Goal: Task Accomplishment & Management: Complete application form

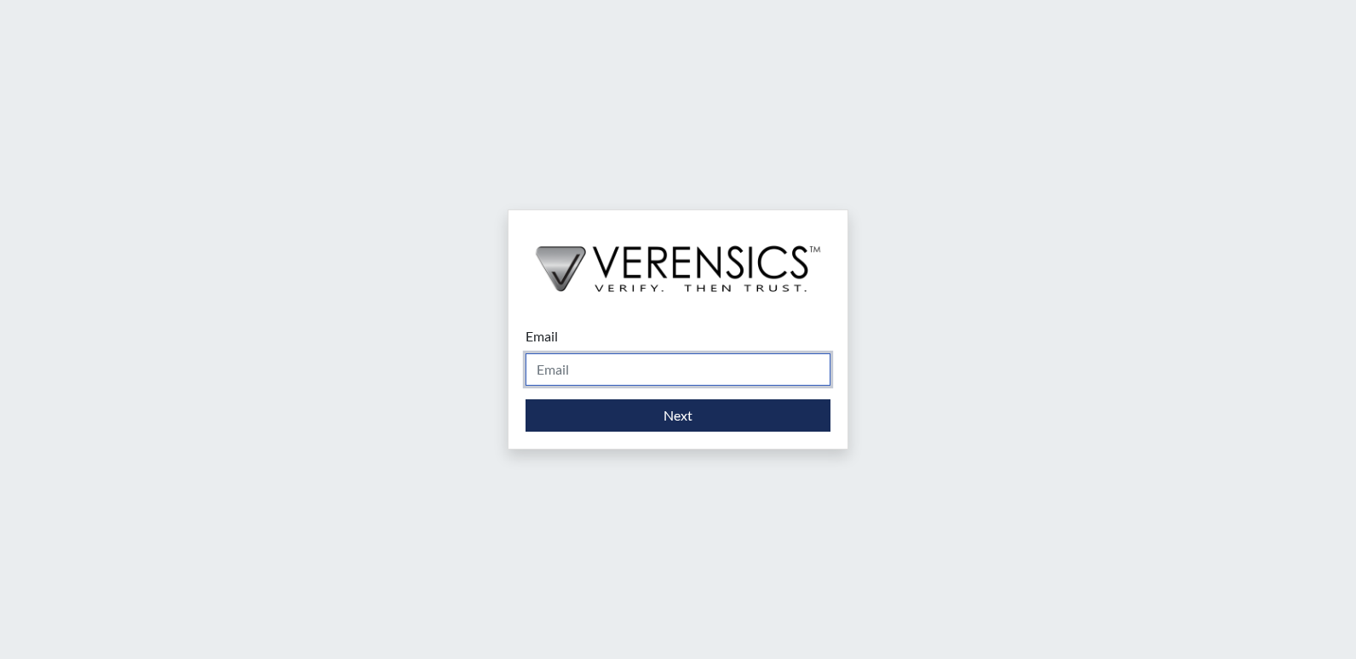
click at [581, 379] on input "Email" at bounding box center [677, 369] width 305 height 32
type input "[DOMAIN_NAME][EMAIL_ADDRESS][DOMAIN_NAME]"
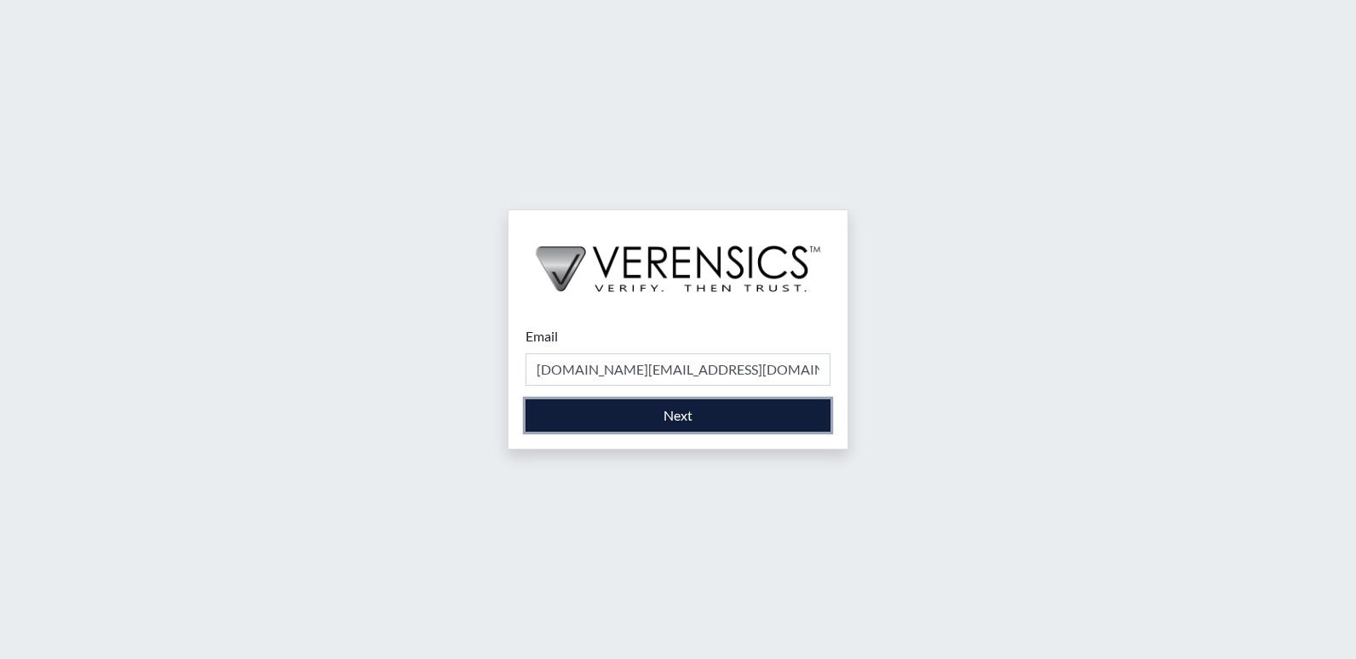
click at [665, 415] on button "Next" at bounding box center [677, 415] width 305 height 32
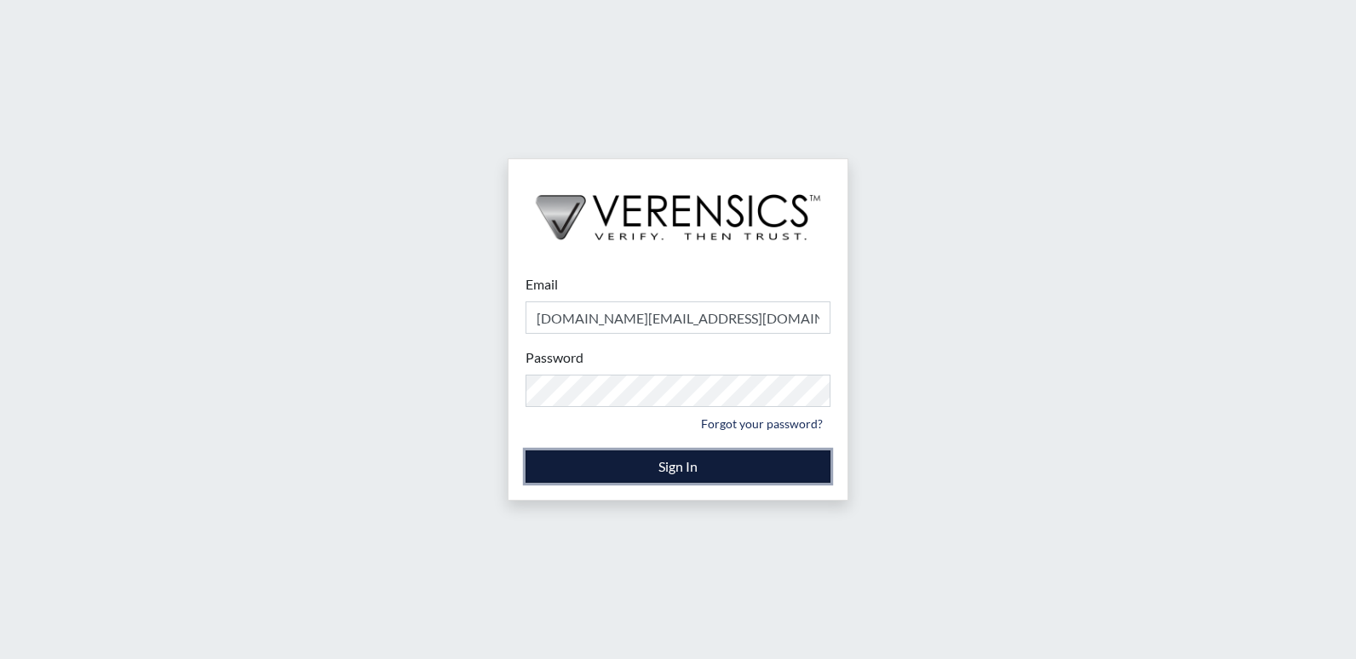
click at [622, 451] on button "Sign In" at bounding box center [677, 466] width 305 height 32
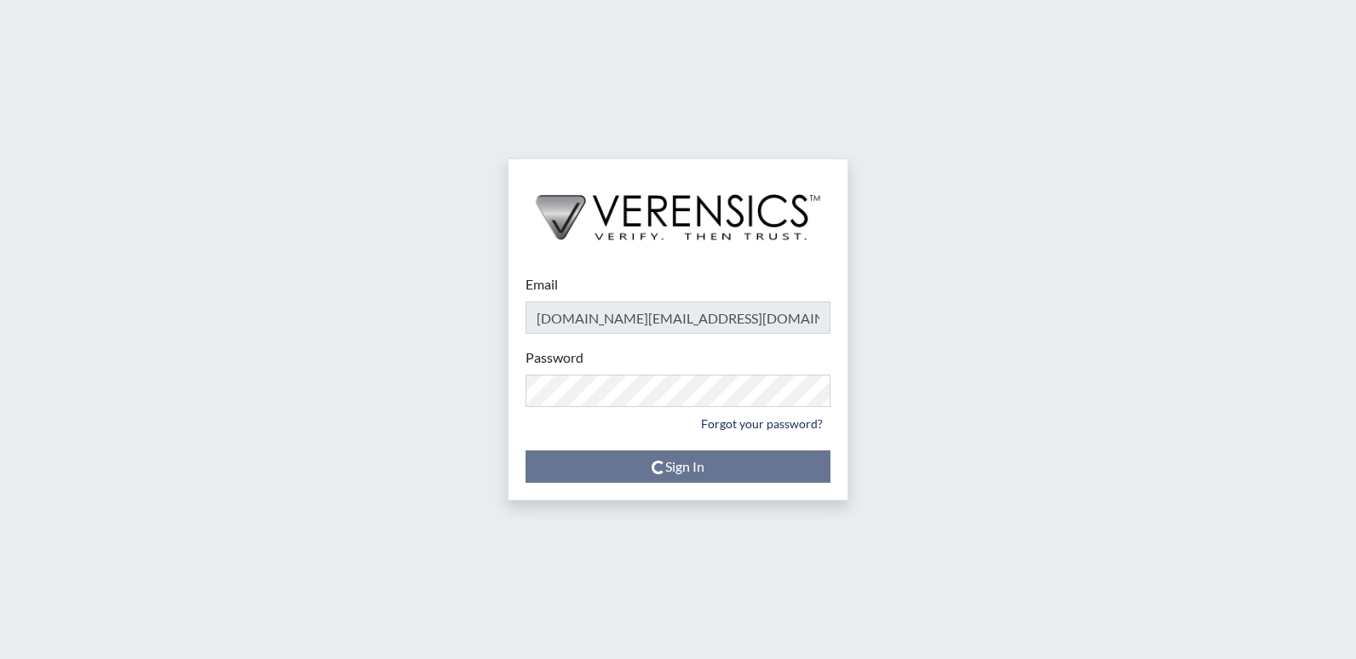
click at [1104, 284] on div "Email [DOMAIN_NAME][EMAIL_ADDRESS][DOMAIN_NAME] Please provide your email addre…" at bounding box center [678, 329] width 1356 height 659
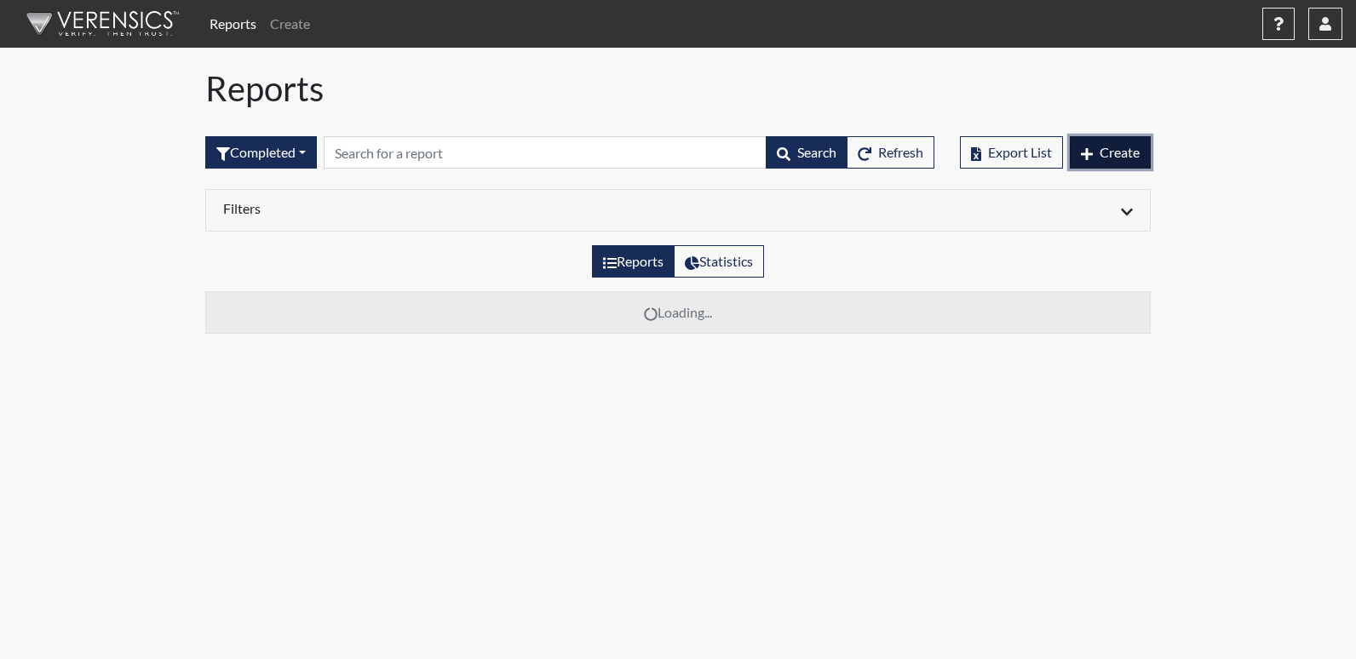
click at [1107, 165] on button "Create" at bounding box center [1110, 152] width 81 height 32
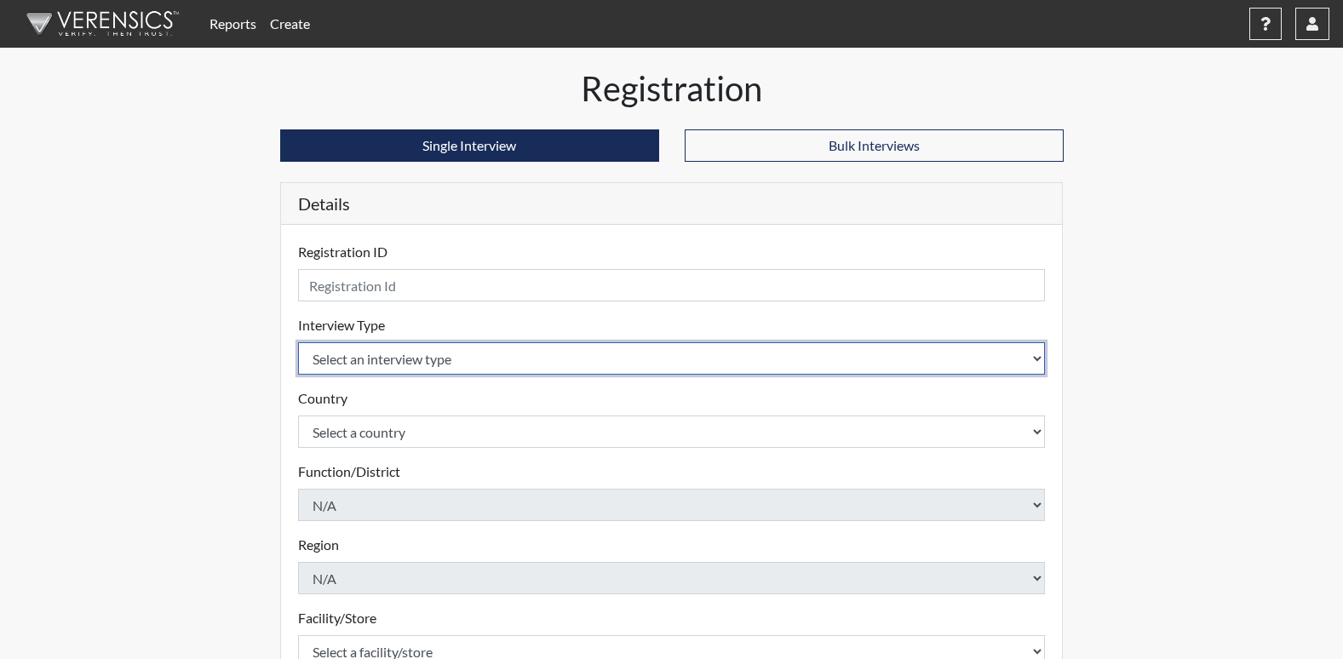
click at [353, 370] on select "Select an interview type Corrections Pre-Employment" at bounding box center [672, 358] width 748 height 32
select select "ff733e93-e1bf-11ea-9c9f-0eff0cf7eb8f"
click at [298, 342] on select "Select an interview type Corrections Pre-Employment" at bounding box center [672, 358] width 748 height 32
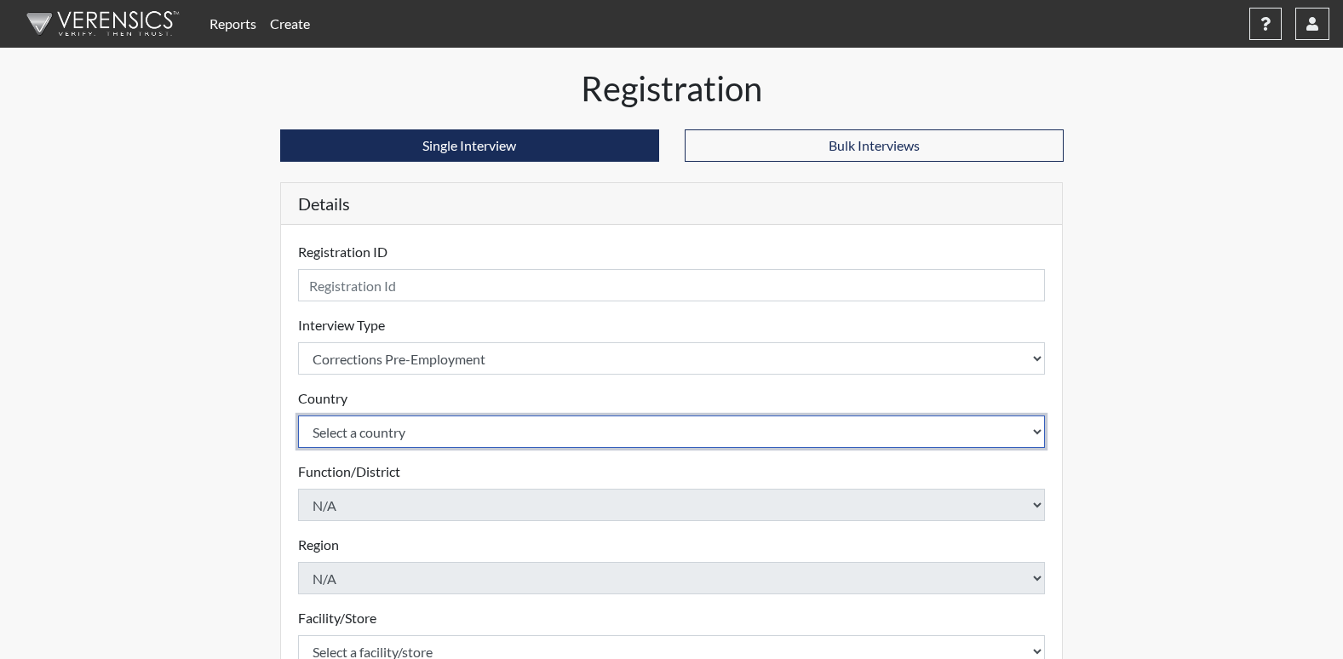
click at [385, 444] on select "Select a country [GEOGRAPHIC_DATA] [GEOGRAPHIC_DATA]" at bounding box center [672, 432] width 748 height 32
select select "united-states-of-[GEOGRAPHIC_DATA]"
click at [298, 416] on select "Select a country [GEOGRAPHIC_DATA] [GEOGRAPHIC_DATA]" at bounding box center [672, 432] width 748 height 32
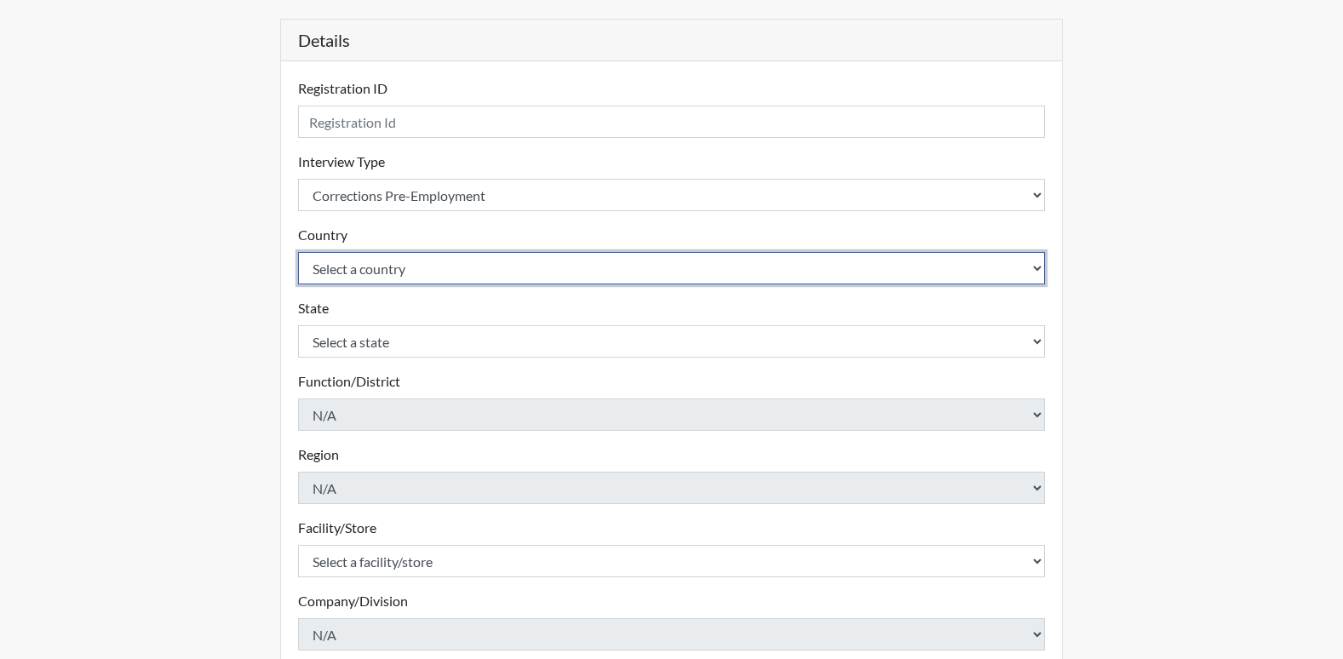
scroll to position [170, 0]
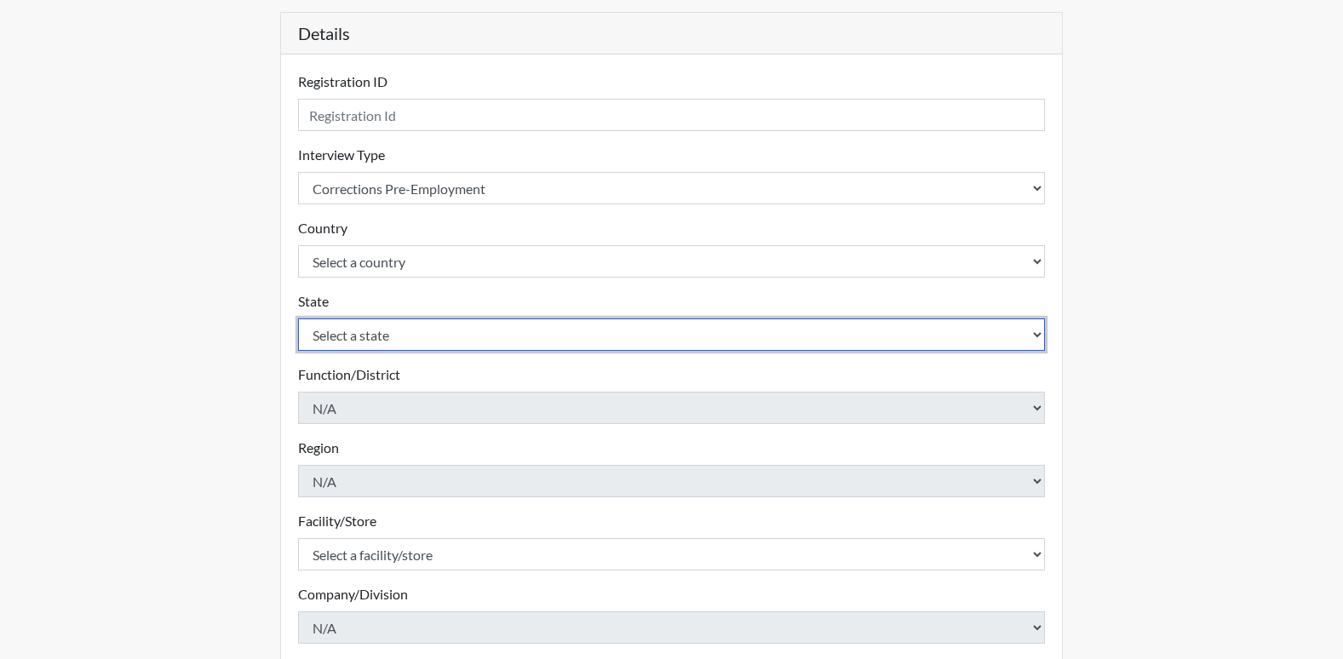
click at [377, 340] on select "Select a state [US_STATE] [US_STATE] [US_STATE] [US_STATE] [US_STATE] [US_STATE…" at bounding box center [672, 334] width 748 height 32
select select "GA"
click at [298, 318] on select "Select a state [US_STATE] [US_STATE] [US_STATE] [US_STATE] [US_STATE] [US_STATE…" at bounding box center [672, 334] width 748 height 32
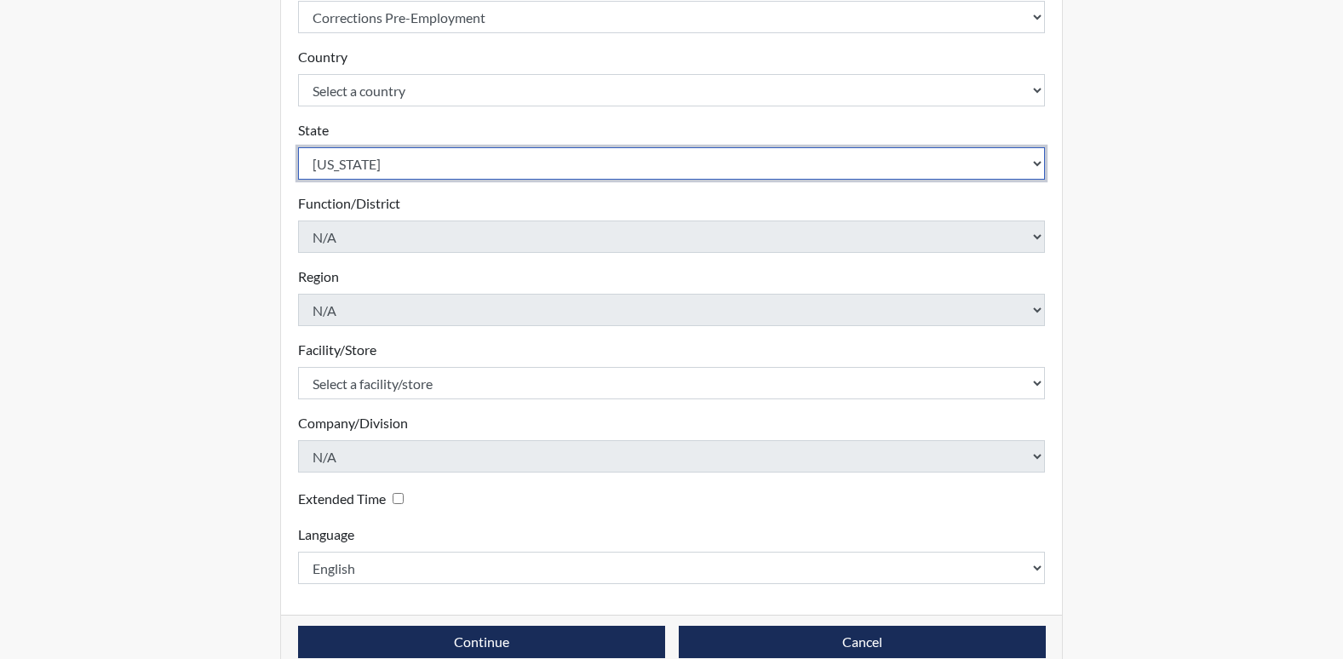
scroll to position [372, 0]
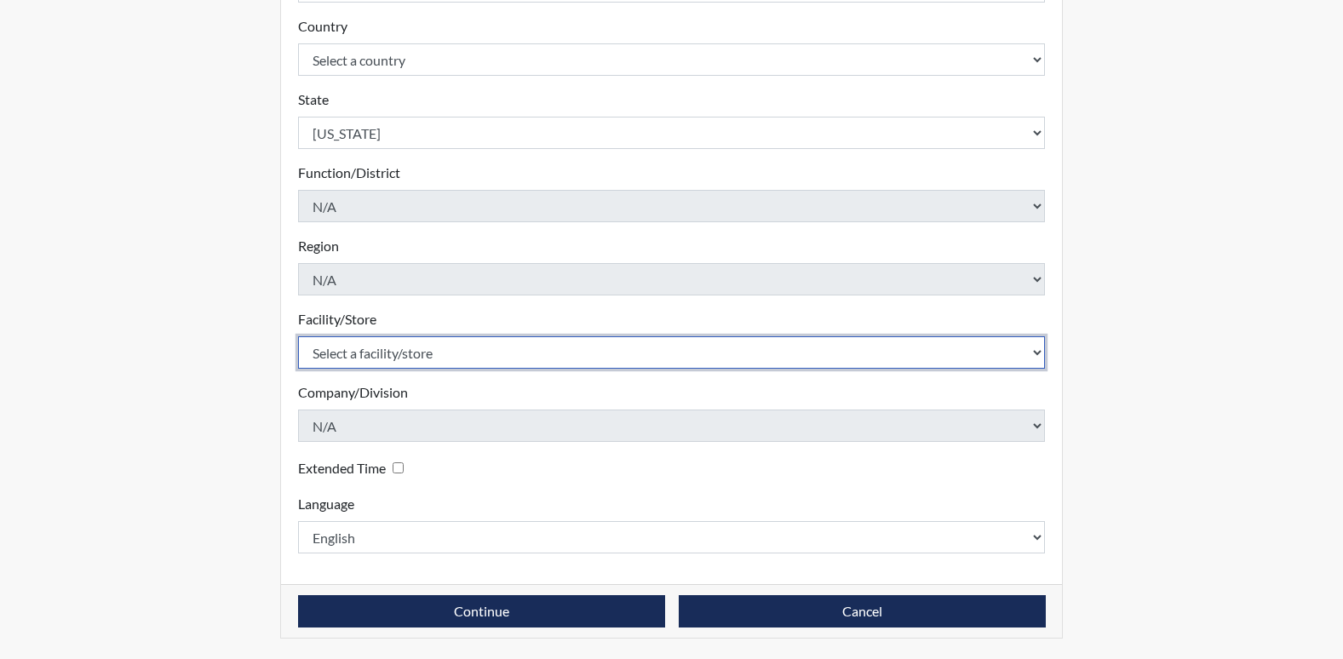
click at [404, 353] on select "Select a facility/store [PERSON_NAME] PDC Pulaski SP" at bounding box center [672, 352] width 748 height 32
select select "07d467a1-a762-4c04-a0fd-01b52b78d04c"
click at [298, 336] on select "Select a facility/store [PERSON_NAME] PDC Pulaski SP" at bounding box center [672, 352] width 748 height 32
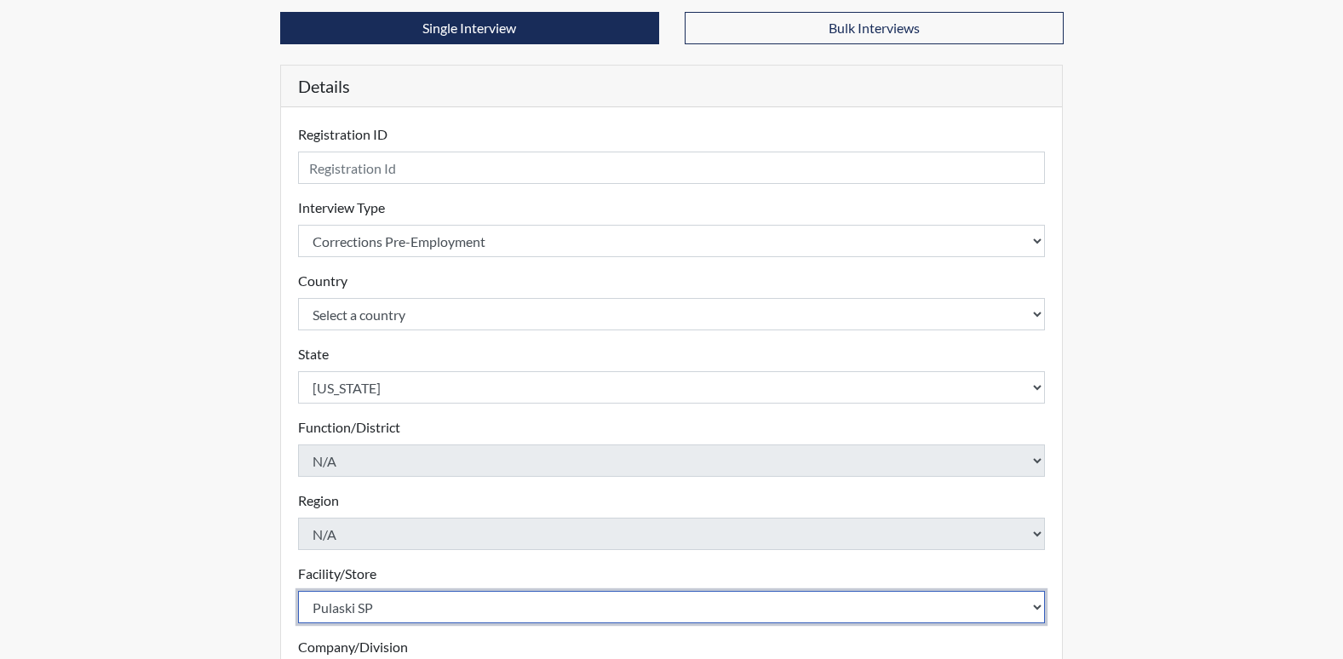
scroll to position [32, 0]
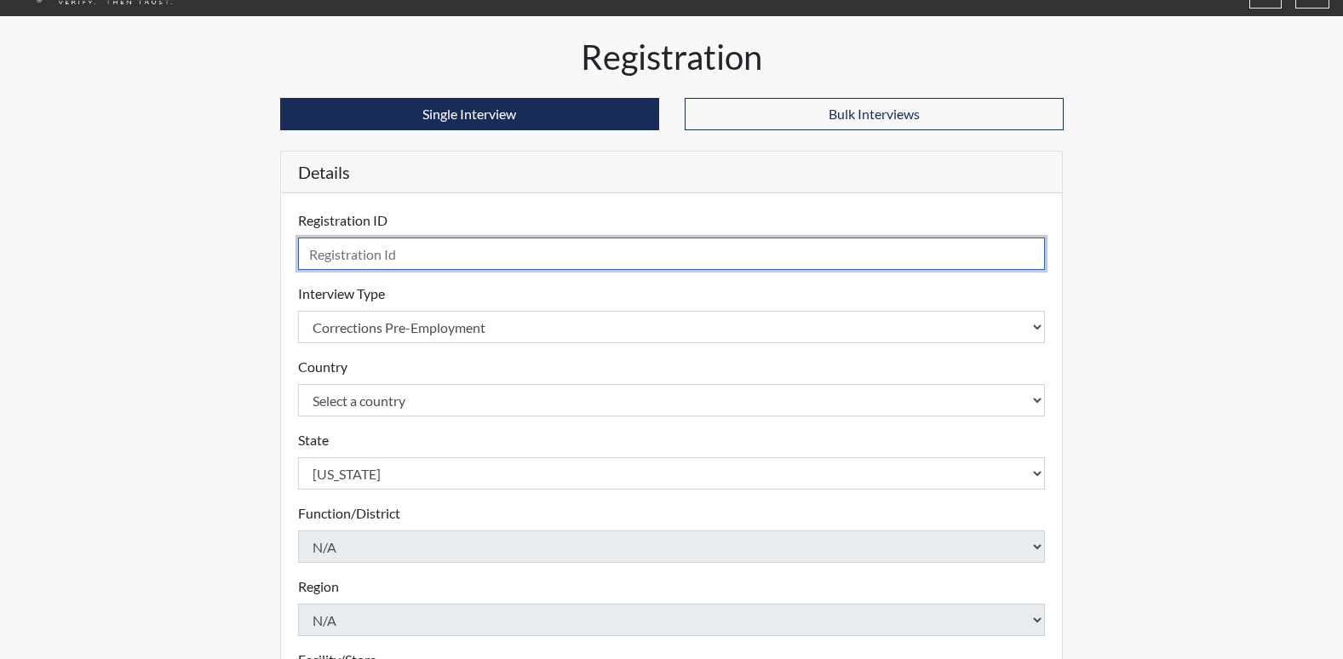
click at [345, 251] on input "text" at bounding box center [672, 254] width 748 height 32
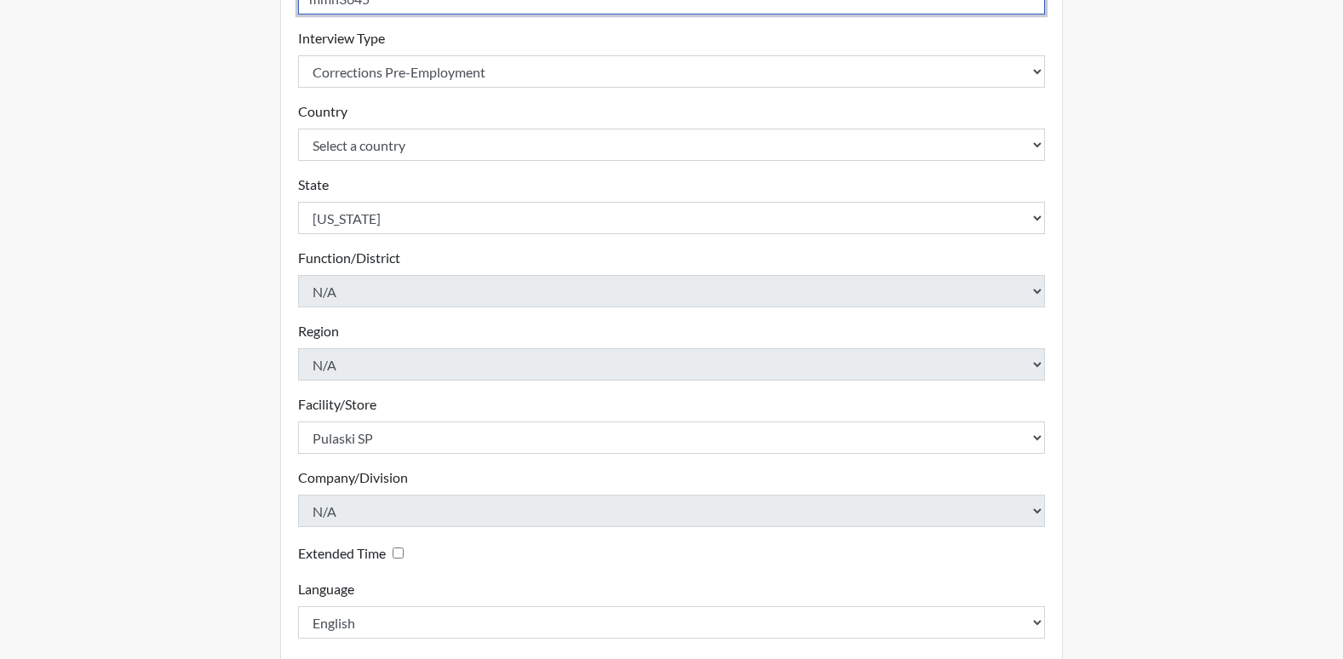
scroll to position [372, 0]
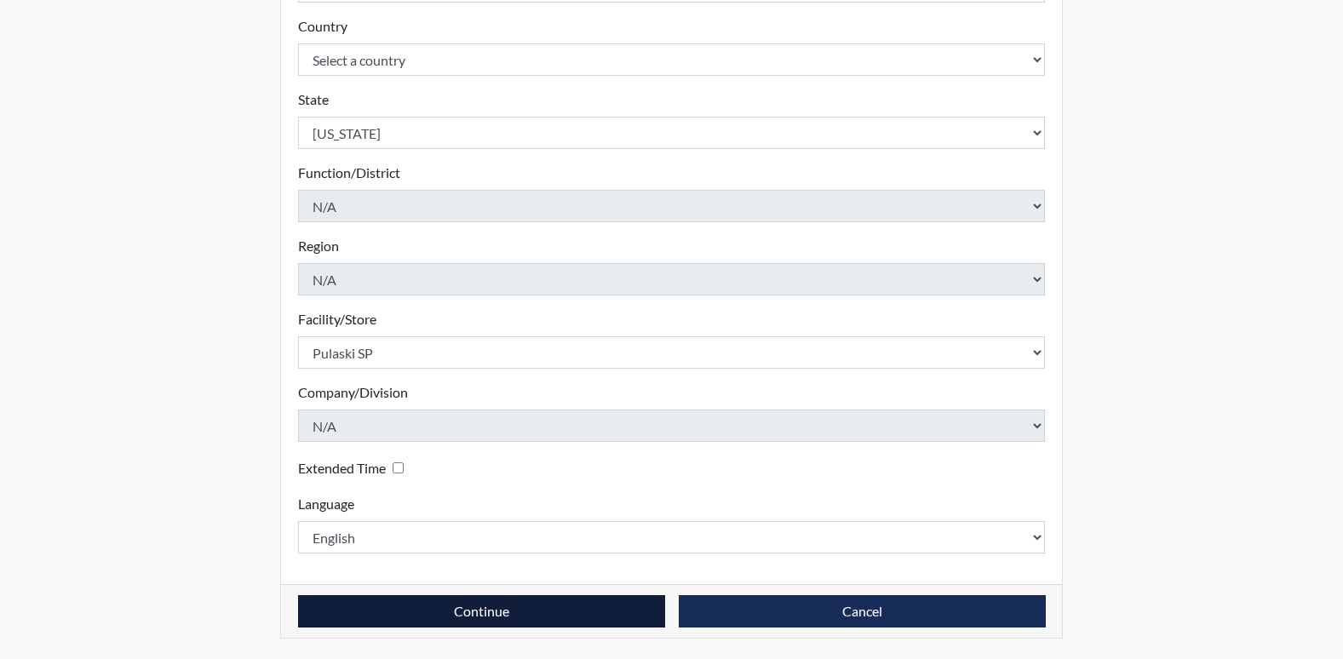
type input "mmh3645"
click at [525, 606] on button "Continue" at bounding box center [481, 611] width 367 height 32
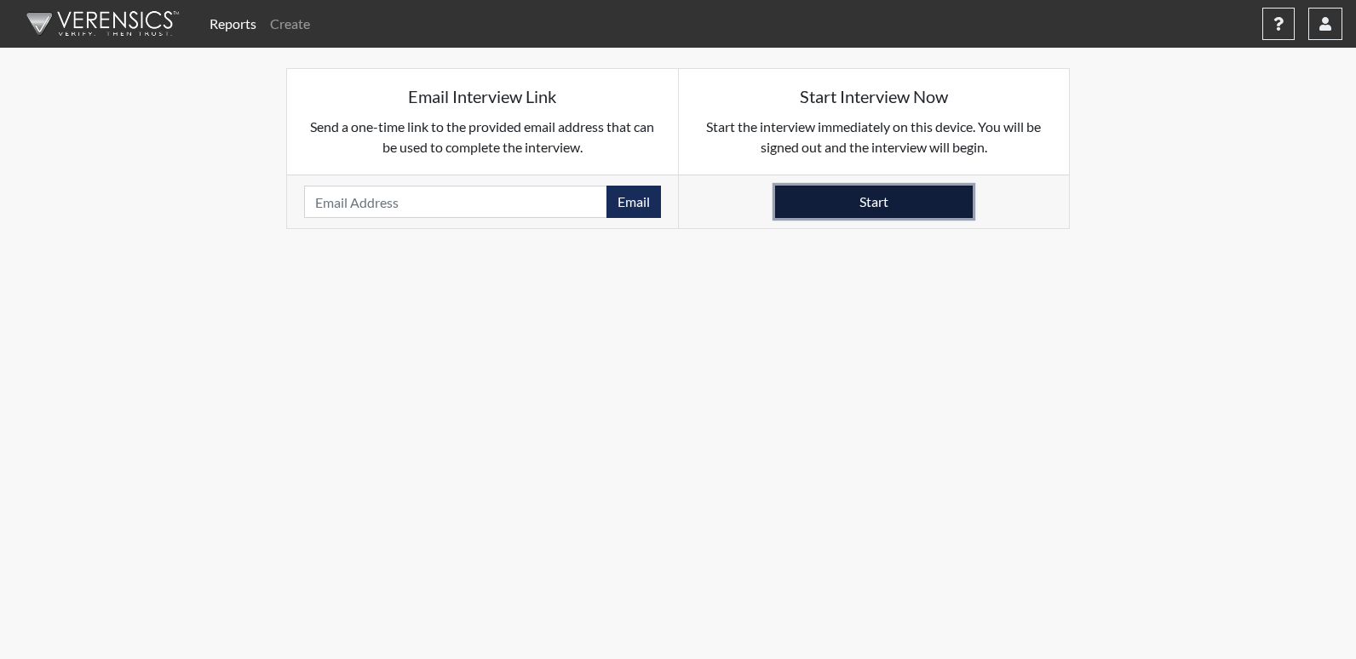
click at [841, 212] on button "Start" at bounding box center [874, 202] width 198 height 32
